Goal: Use online tool/utility: Utilize a website feature to perform a specific function

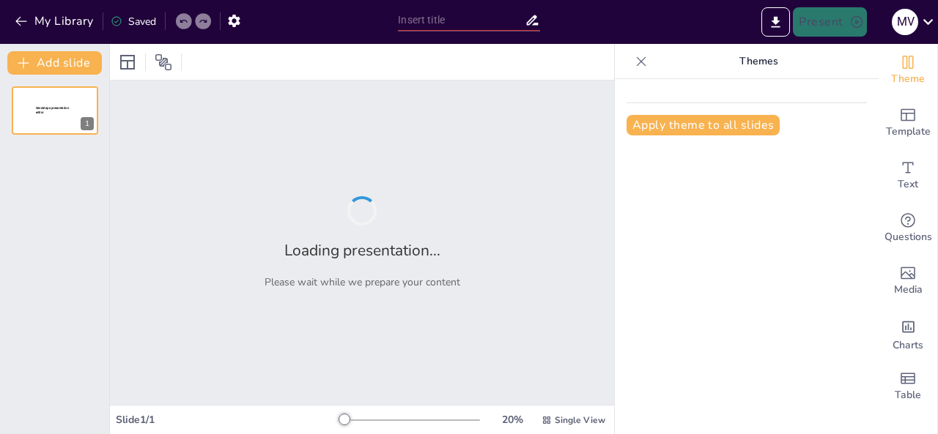
type input "Imported proyecto [PERSON_NAME].pptx"
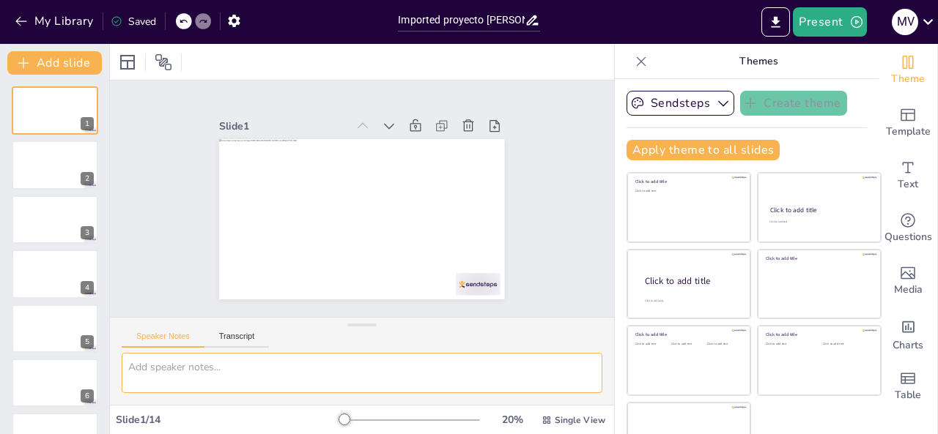
click at [205, 369] on textarea at bounding box center [362, 373] width 481 height 40
type textarea "q"
click at [134, 421] on div "Slide 1 / 14" at bounding box center [227, 420] width 223 height 14
click at [41, 152] on div at bounding box center [55, 166] width 88 height 50
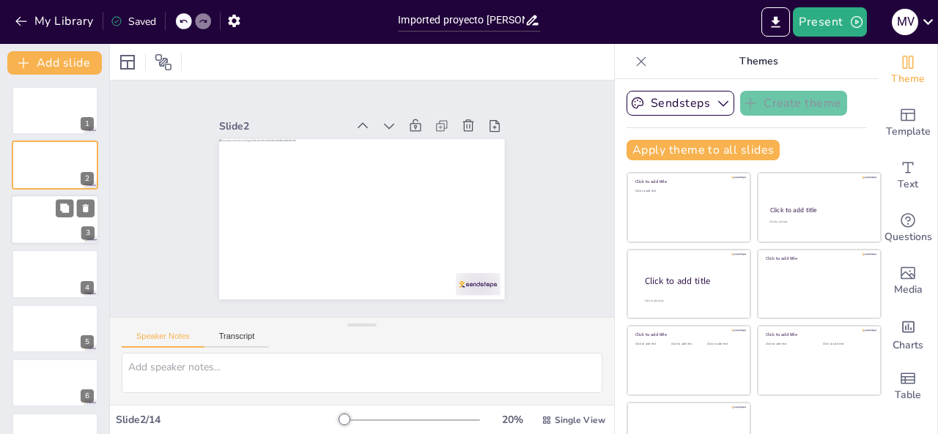
click at [45, 210] on div at bounding box center [55, 220] width 88 height 50
